Goal: Transaction & Acquisition: Download file/media

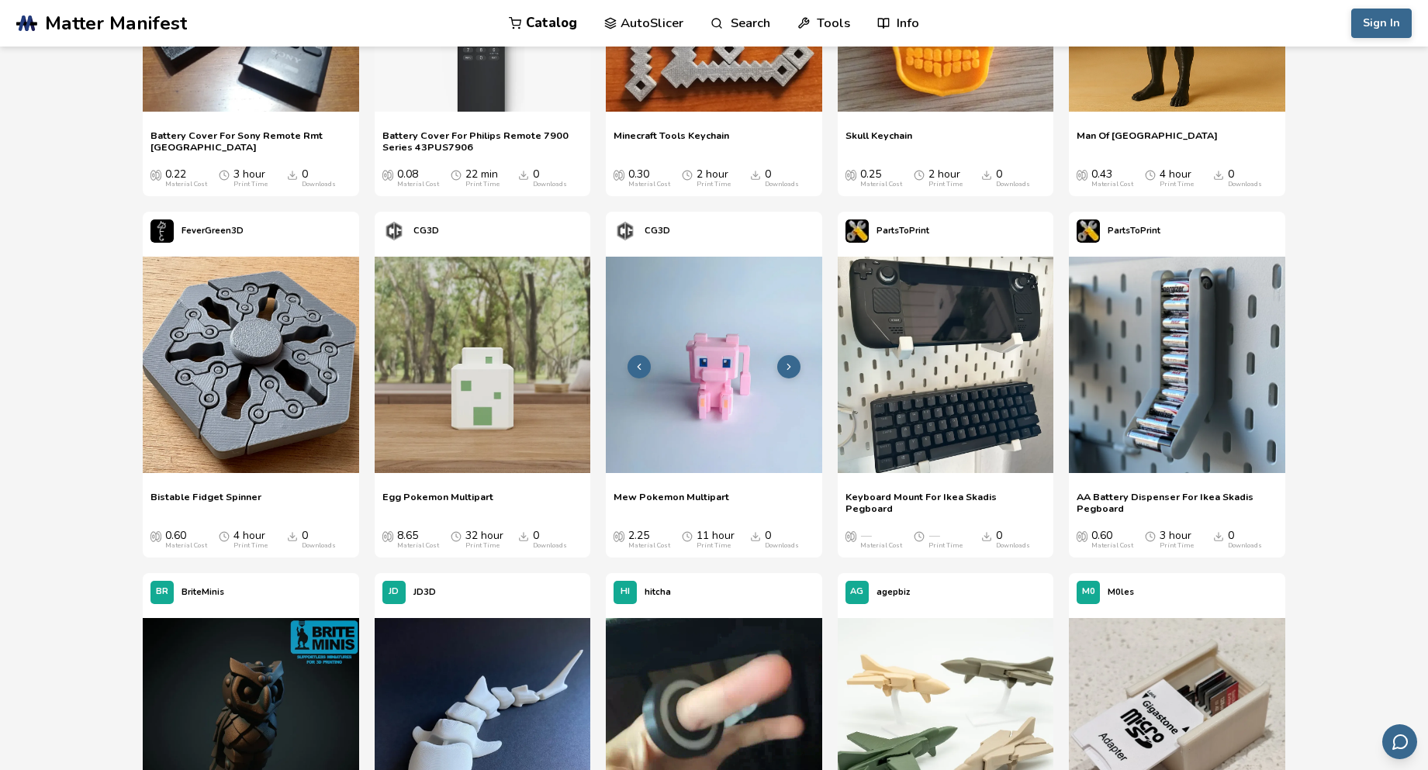
scroll to position [413, 0]
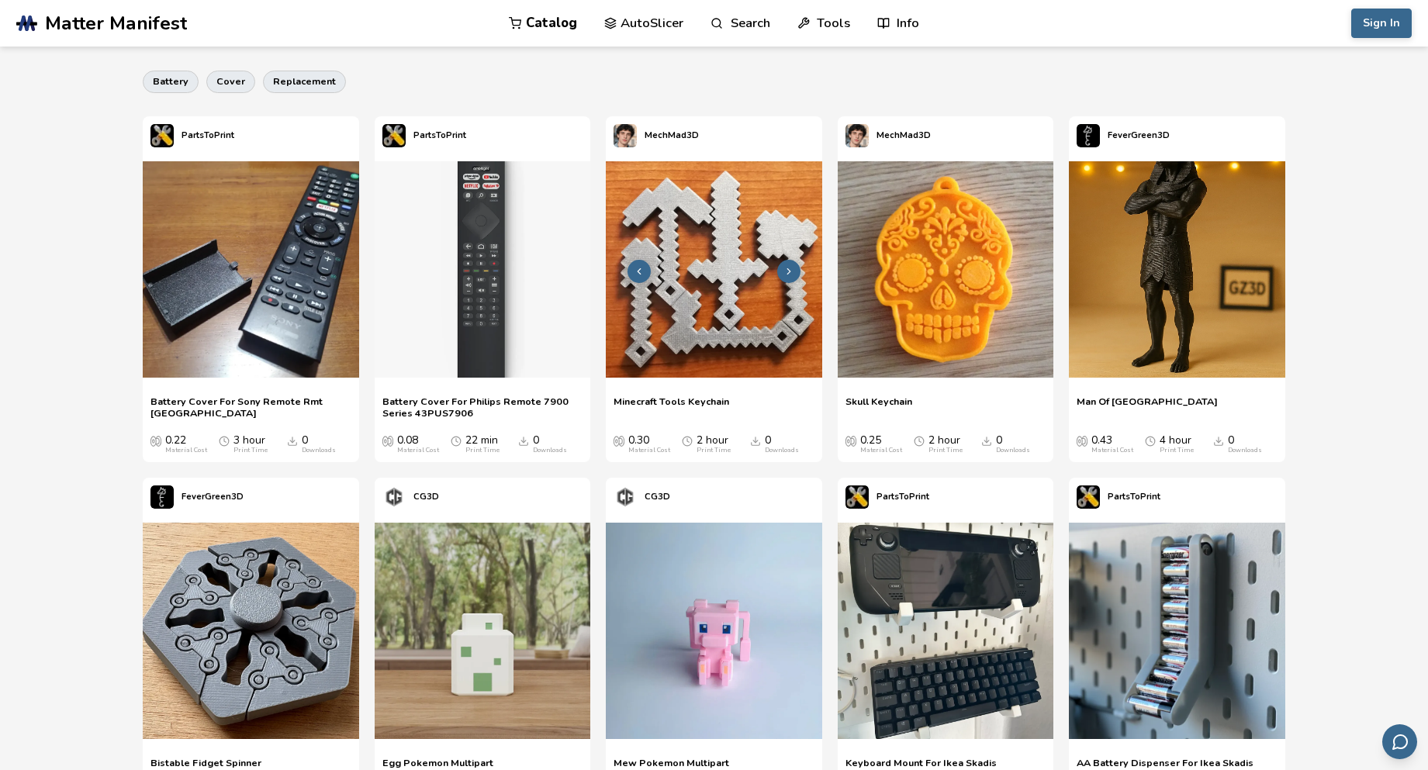
click at [748, 268] on img at bounding box center [714, 269] width 216 height 216
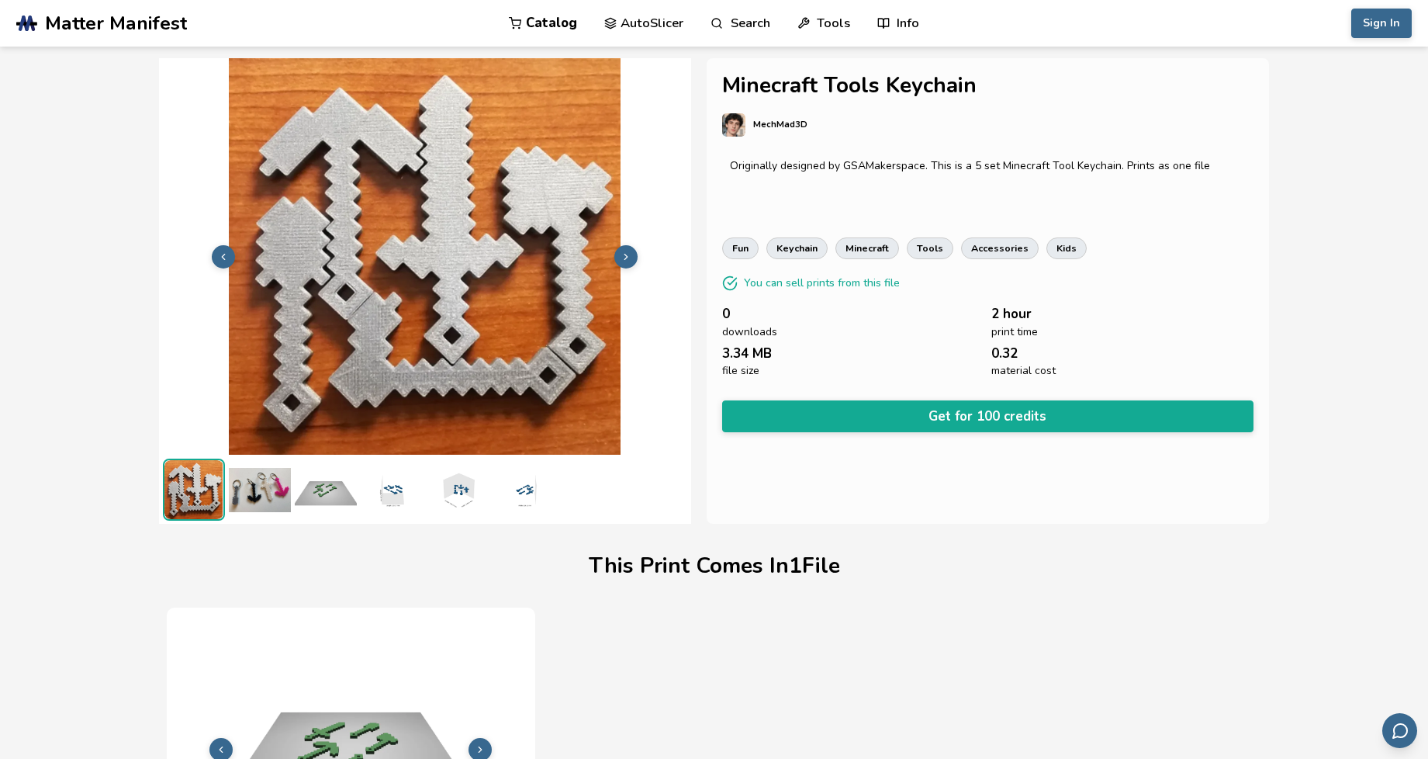
click at [309, 266] on img at bounding box center [425, 254] width 532 height 399
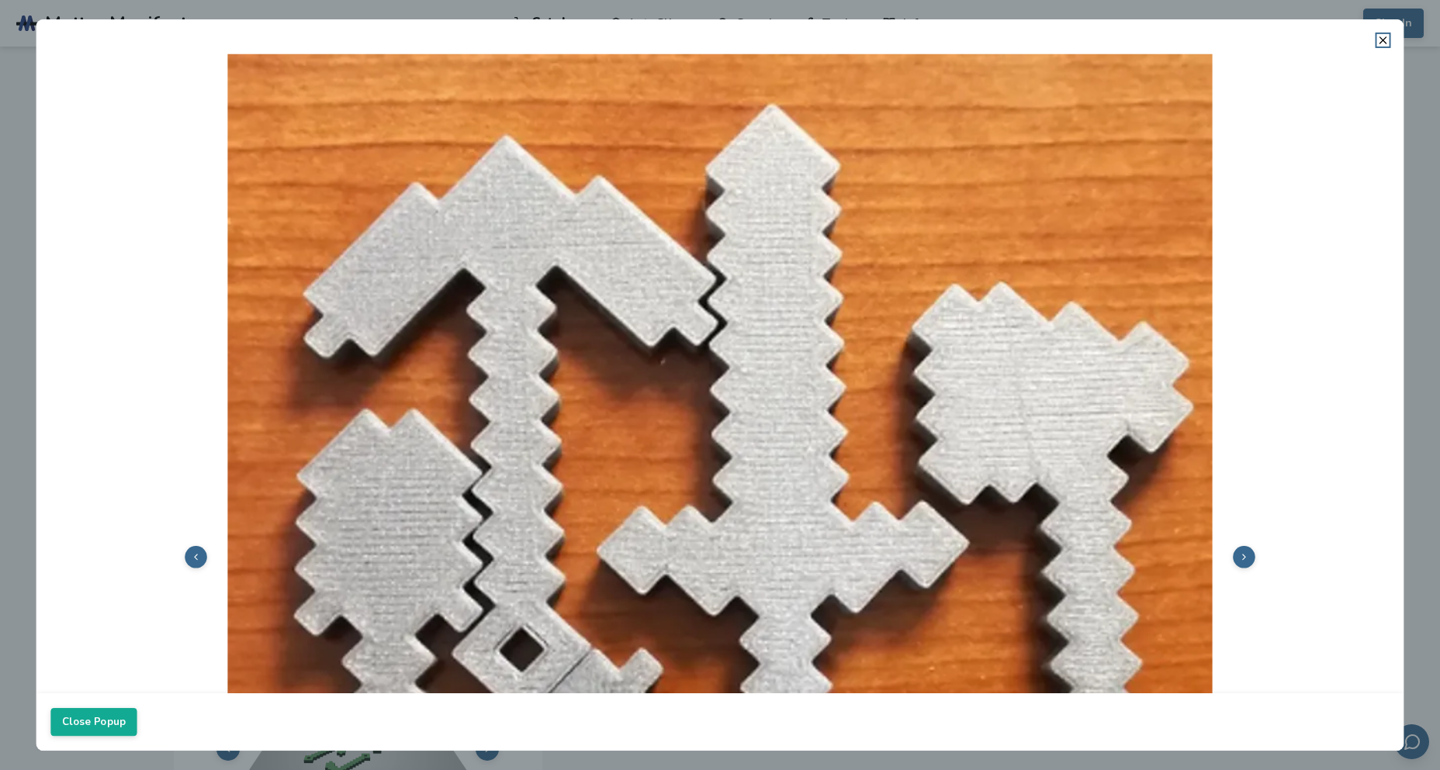
click at [444, 316] on img at bounding box center [719, 556] width 1338 height 1004
click at [36, 81] on dialog "Close Popup" at bounding box center [719, 384] width 1367 height 731
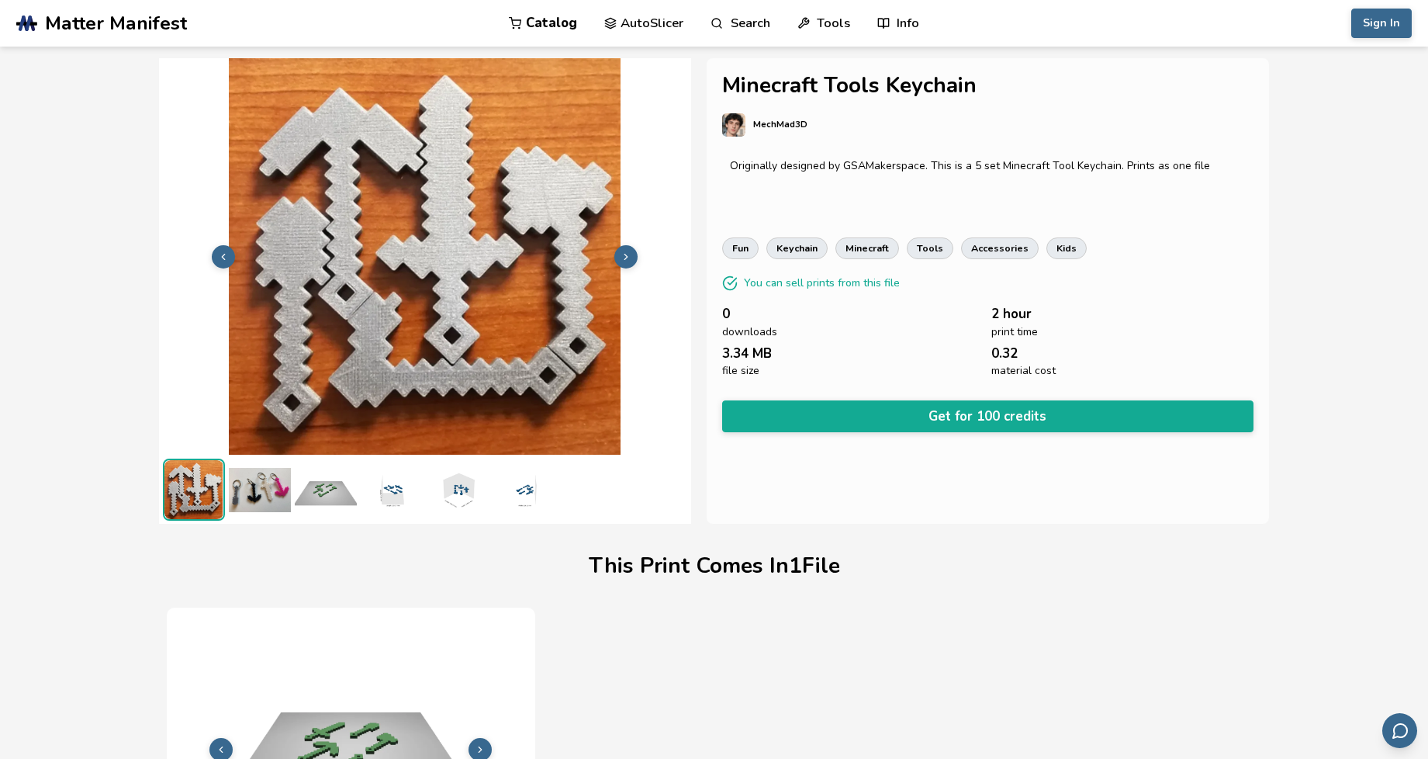
click at [257, 482] on img at bounding box center [260, 489] width 62 height 62
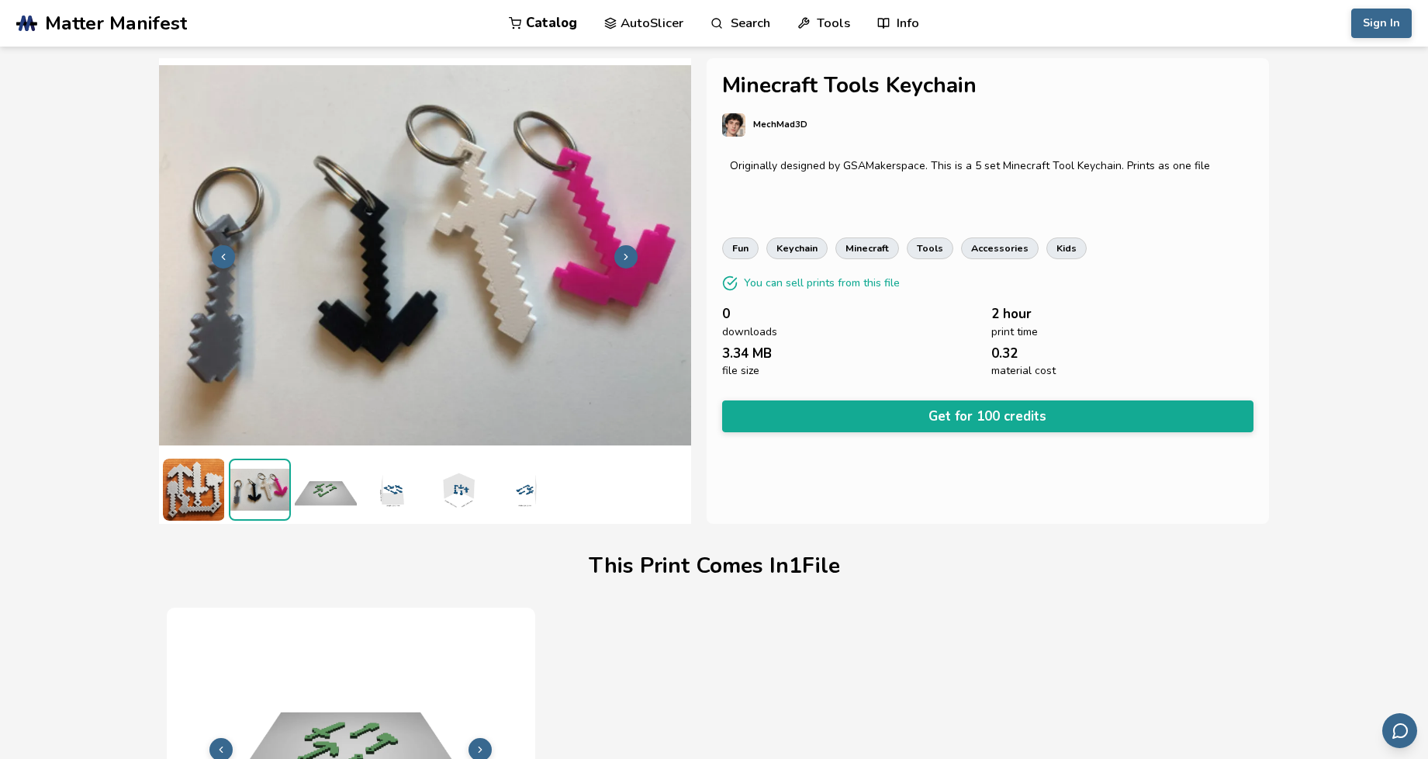
click at [351, 492] on img at bounding box center [326, 489] width 62 height 62
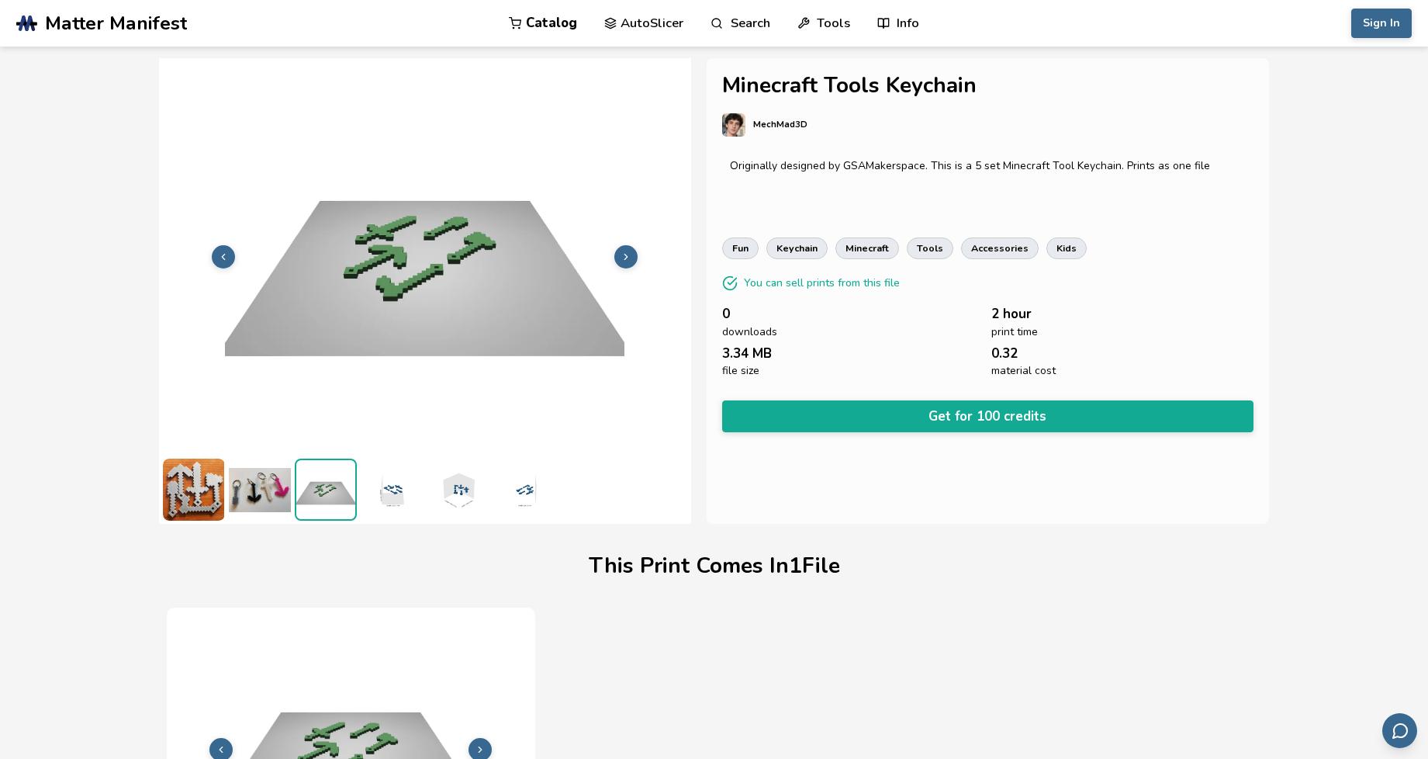
drag, startPoint x: 437, startPoint y: 483, endPoint x: 451, endPoint y: 458, distance: 28.9
click at [435, 483] on img at bounding box center [458, 489] width 62 height 62
